Goal: Information Seeking & Learning: Check status

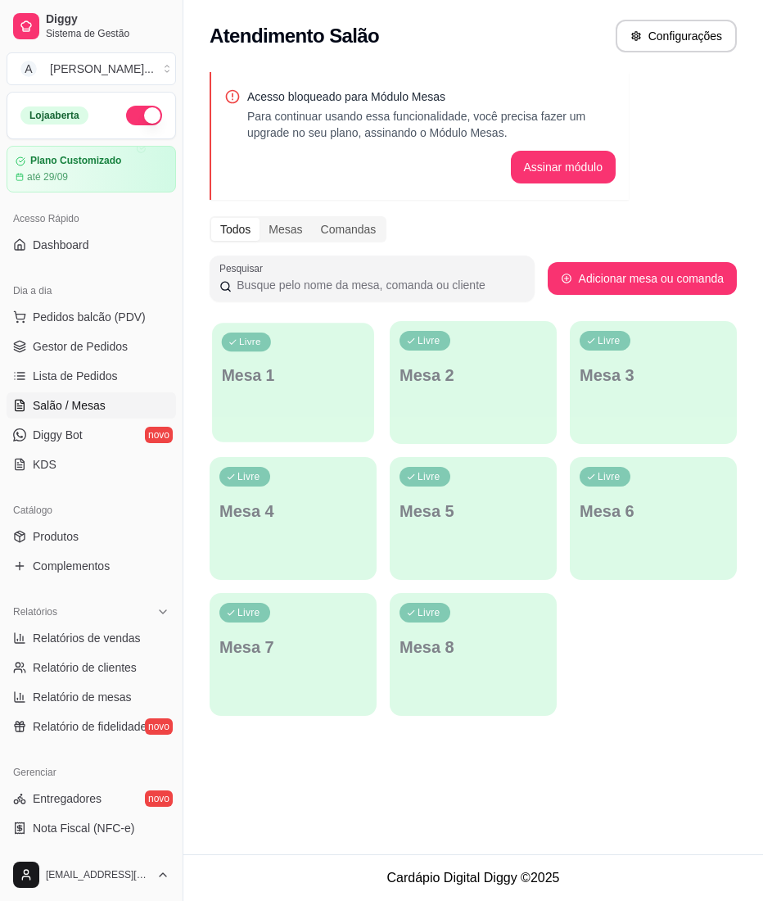
click at [295, 390] on div "Livre Mesa 1" at bounding box center [293, 373] width 162 height 100
click at [87, 561] on span "Complementos" at bounding box center [71, 566] width 77 height 16
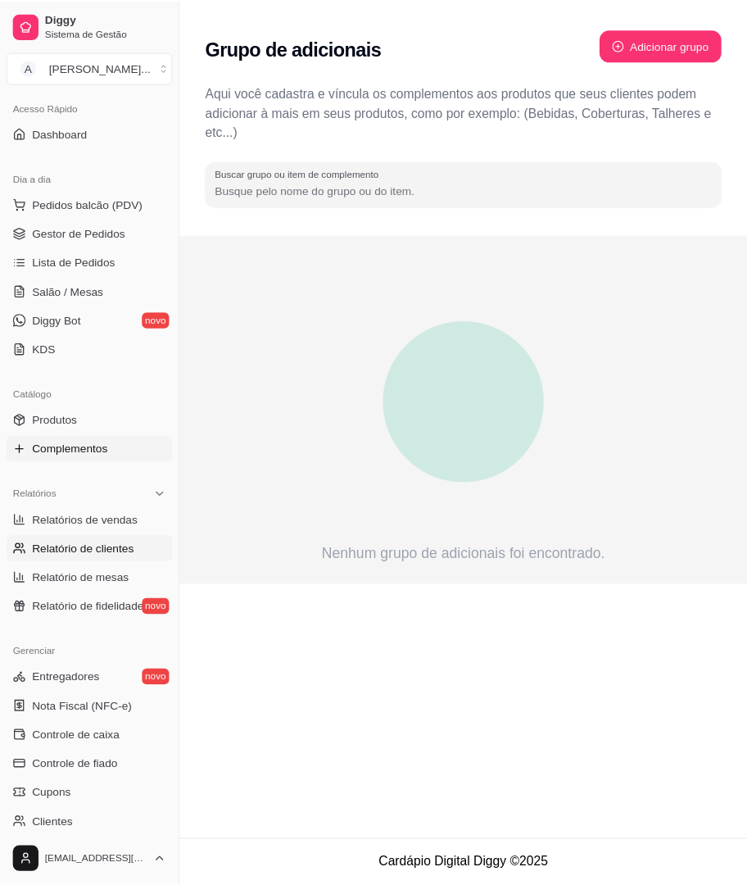
scroll to position [218, 0]
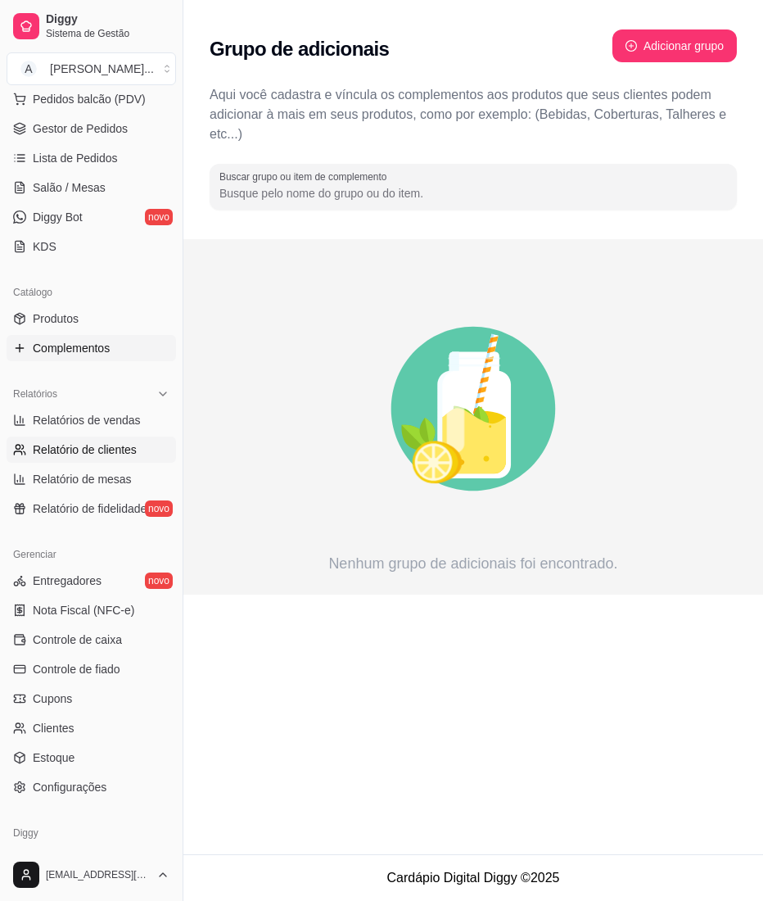
click at [102, 447] on span "Relatório de clientes" at bounding box center [85, 449] width 104 height 16
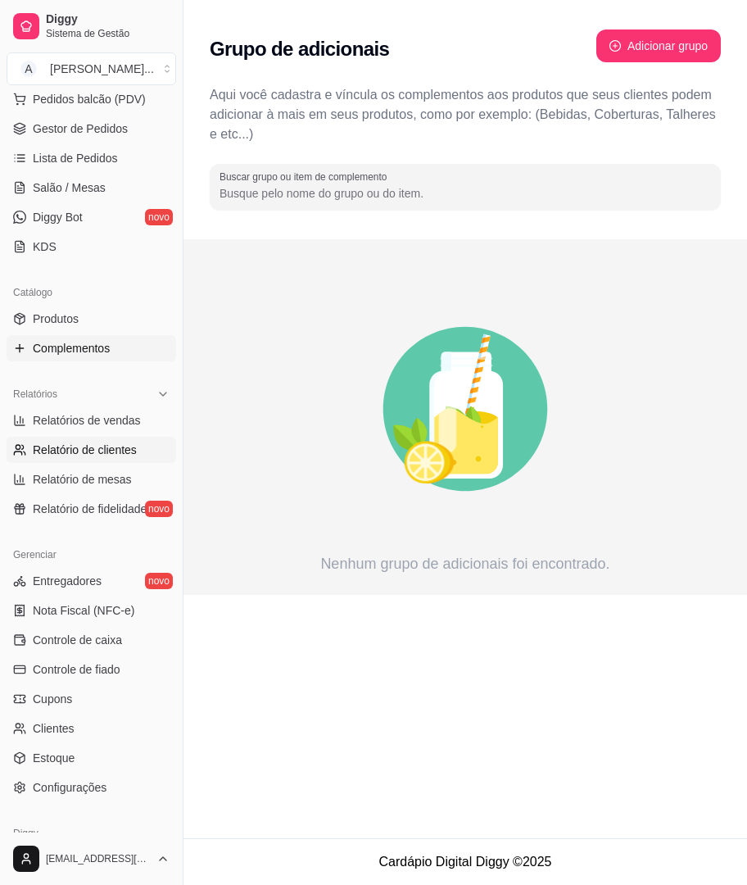
select select "30"
select select "HIGHEST_TOTAL_SPENT_WITH_ORDERS"
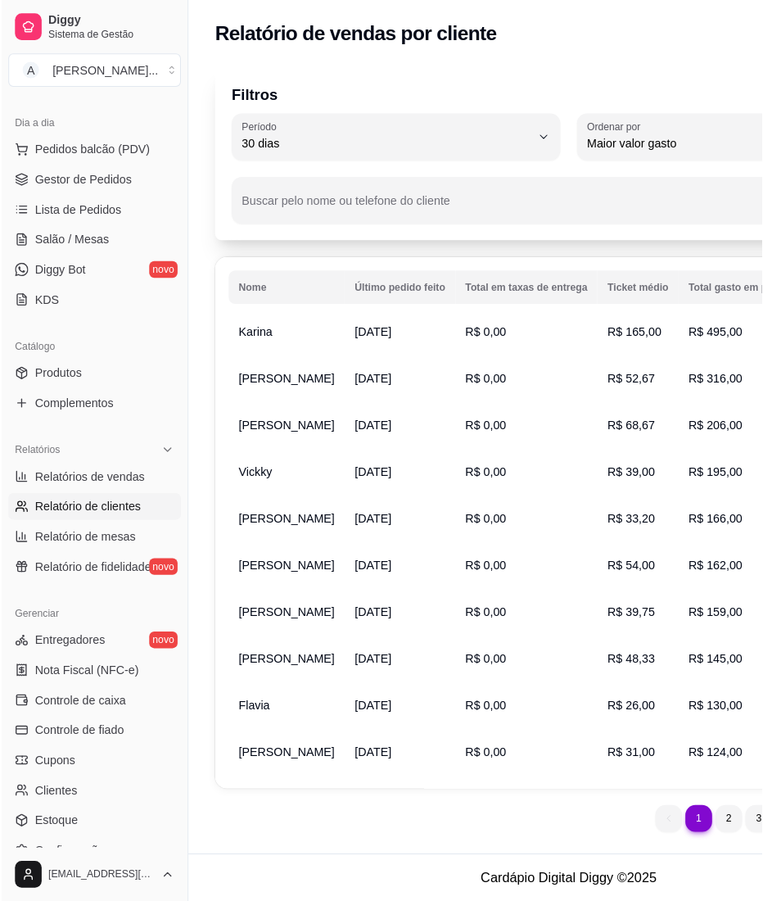
scroll to position [169, 0]
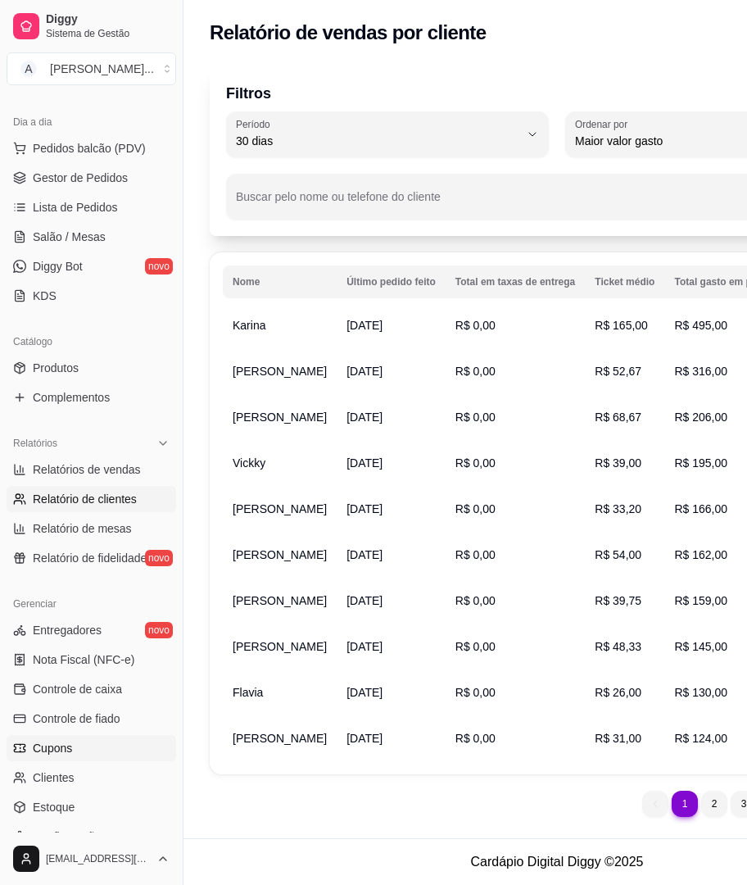
click at [57, 745] on span "Cupons" at bounding box center [52, 748] width 39 height 16
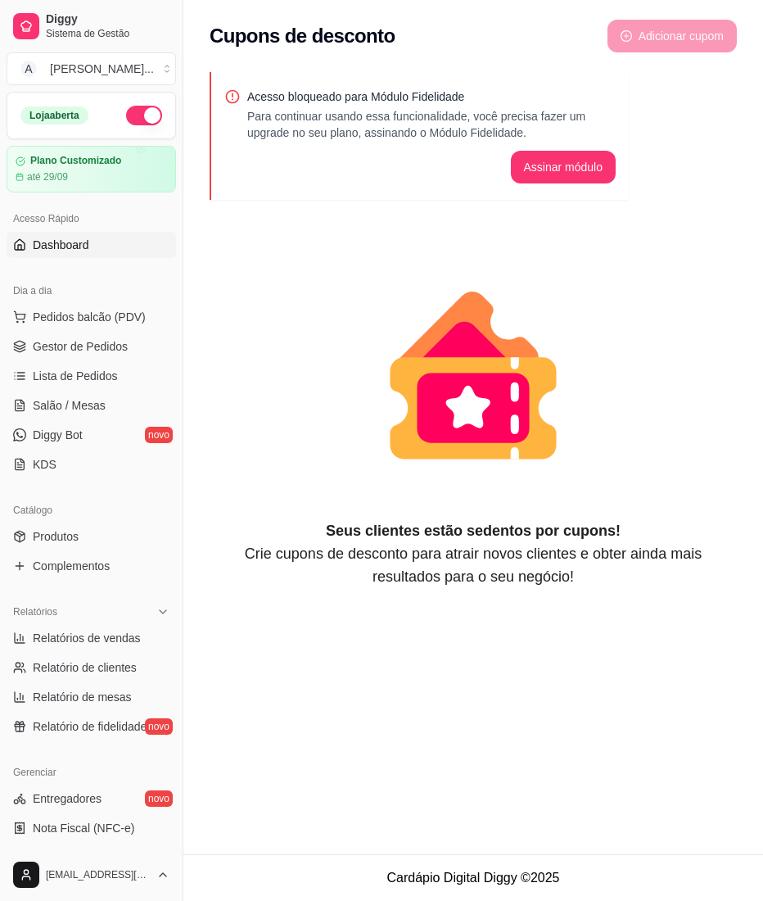
click at [96, 249] on link "Dashboard" at bounding box center [92, 245] width 170 height 26
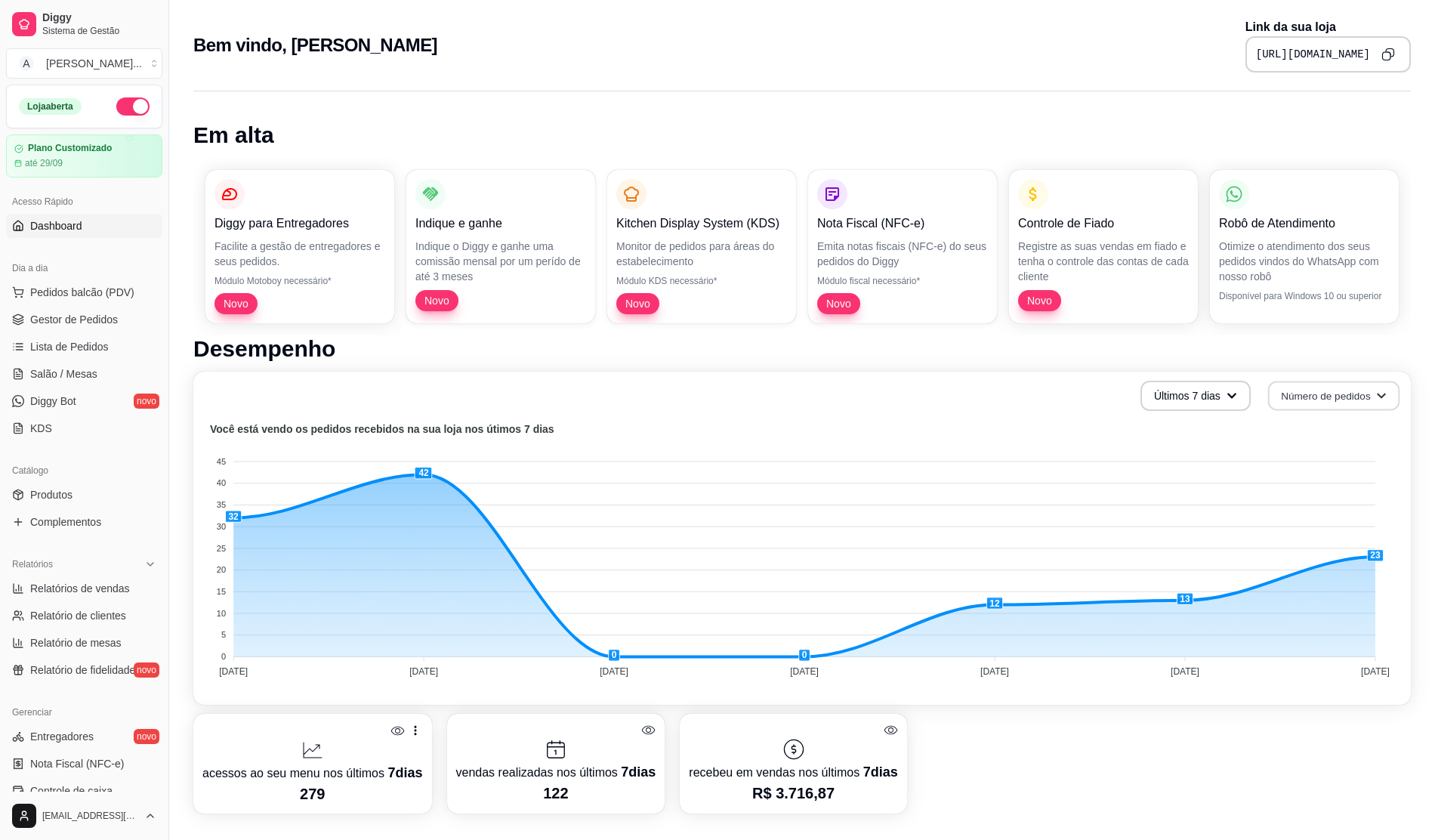
click at [688, 394] on button "Número de pedidos" at bounding box center [1334, 396] width 132 height 30
click at [688, 396] on icon "button" at bounding box center [1231, 395] width 10 height 10
click at [688, 480] on span "Últimos 30 dias" at bounding box center [1197, 482] width 127 height 15
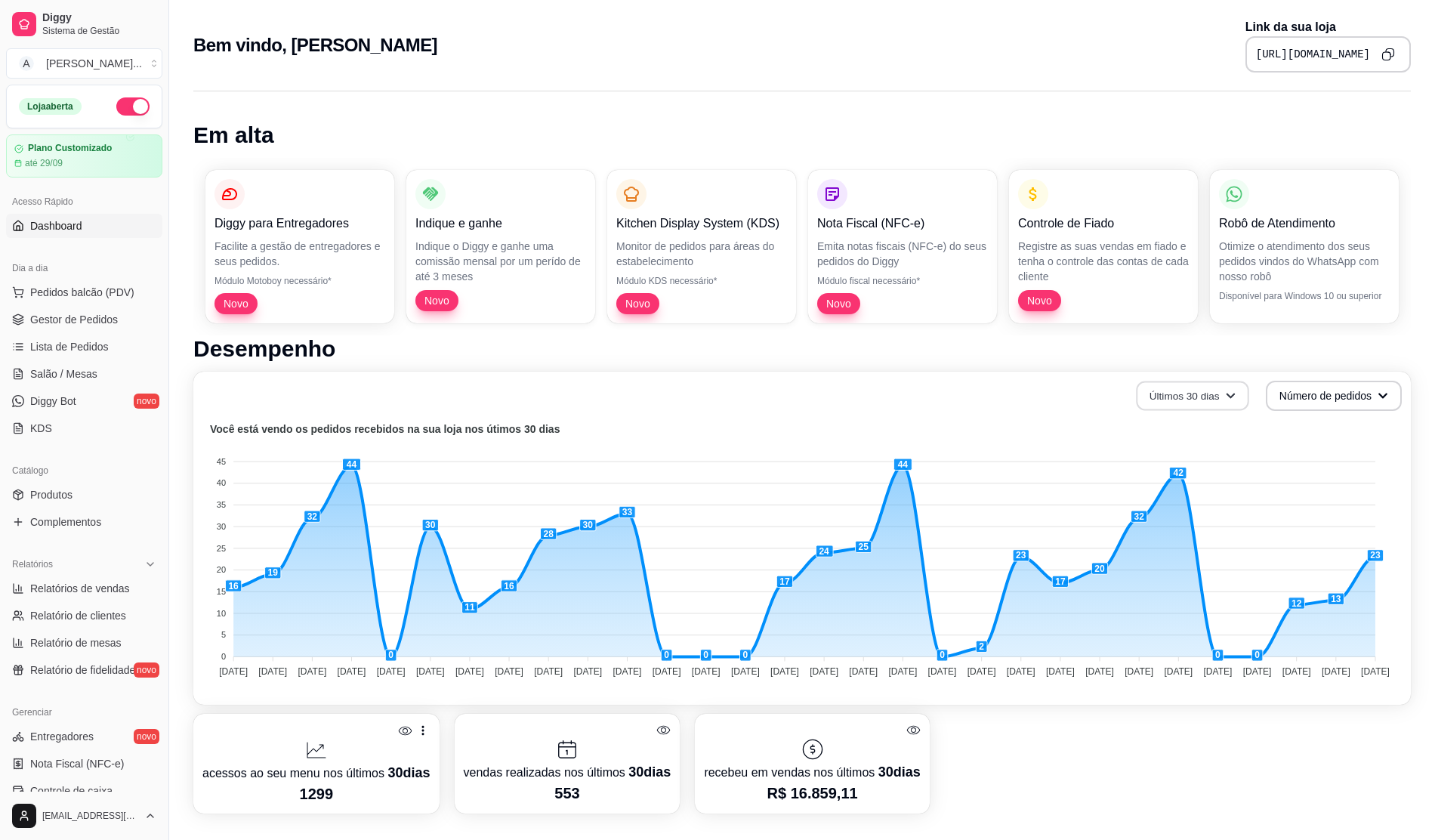
click at [688, 391] on icon "button" at bounding box center [1230, 395] width 10 height 10
click at [688, 457] on span "Últimos 15 dias" at bounding box center [1193, 456] width 127 height 15
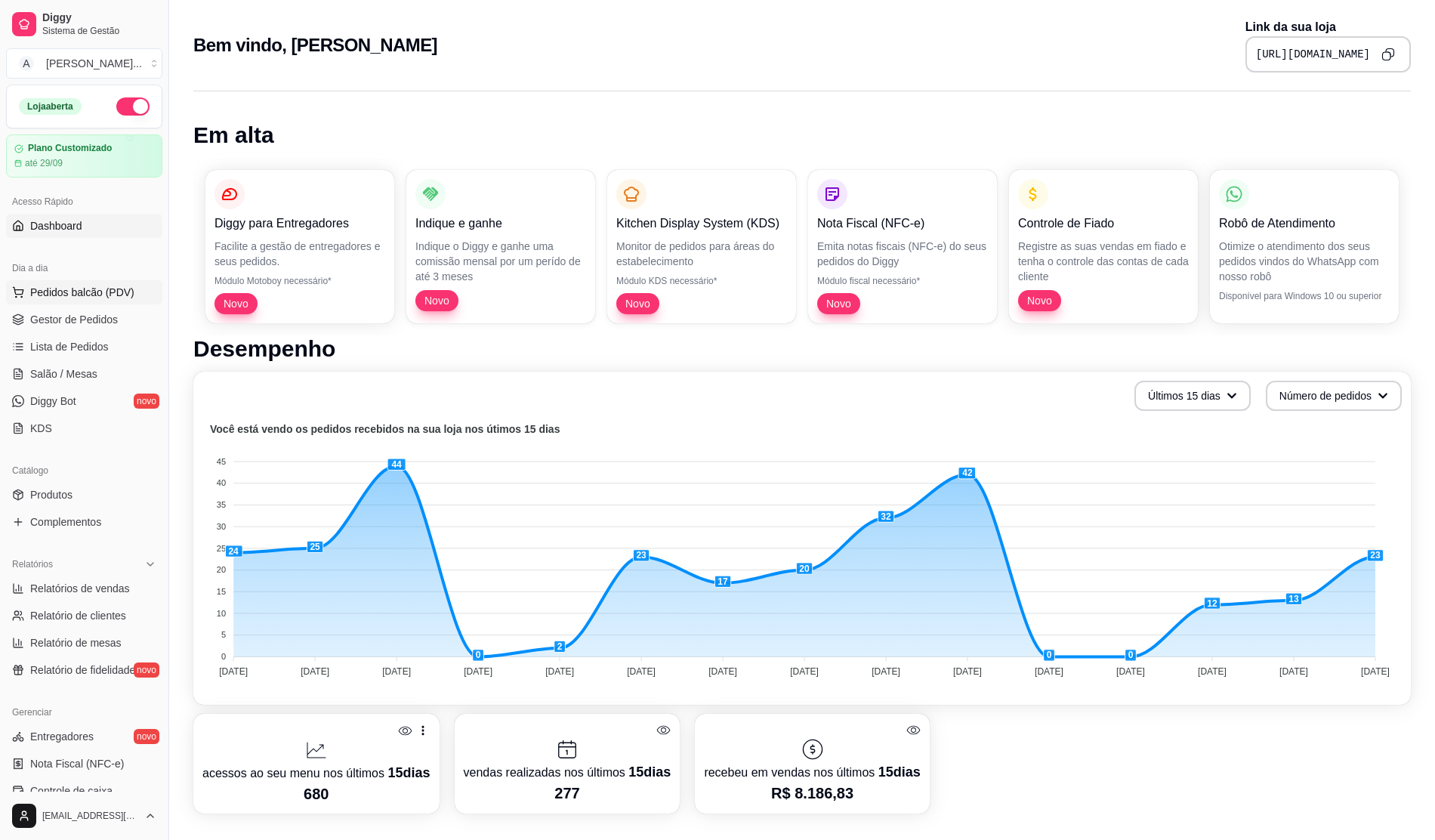
click at [53, 296] on span "Pedidos balcão (PDV)" at bounding box center [82, 292] width 104 height 15
